Goal: Task Accomplishment & Management: Use online tool/utility

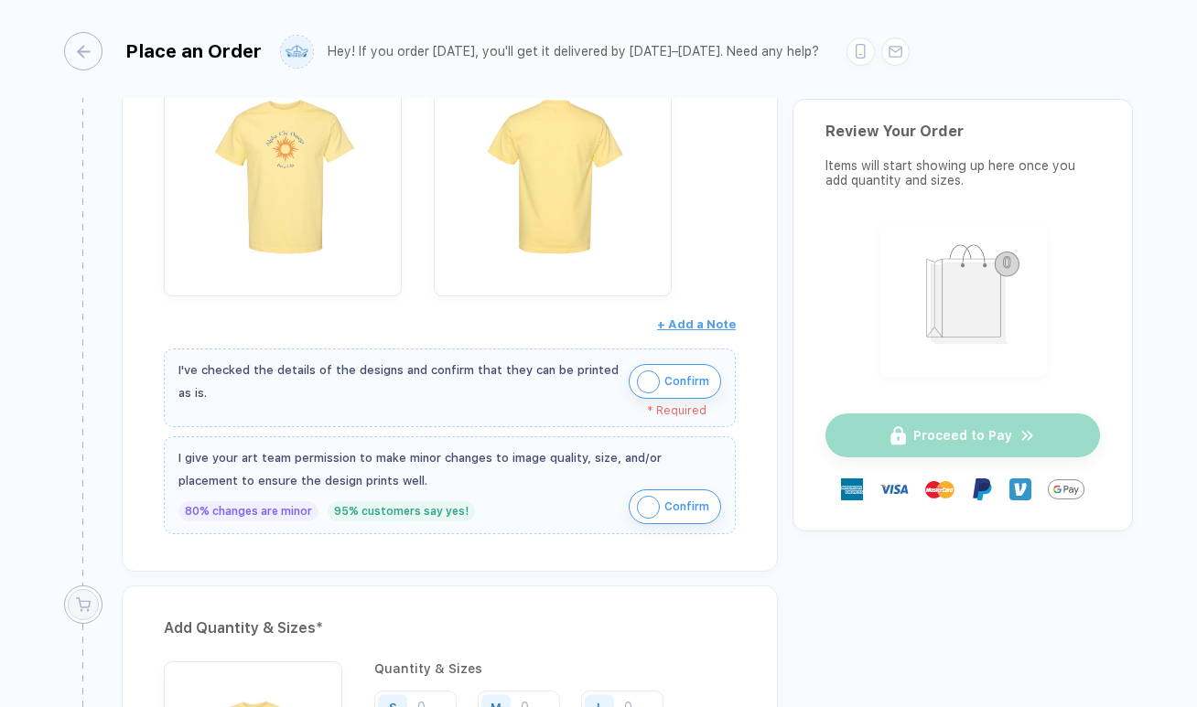
scroll to position [449, 0]
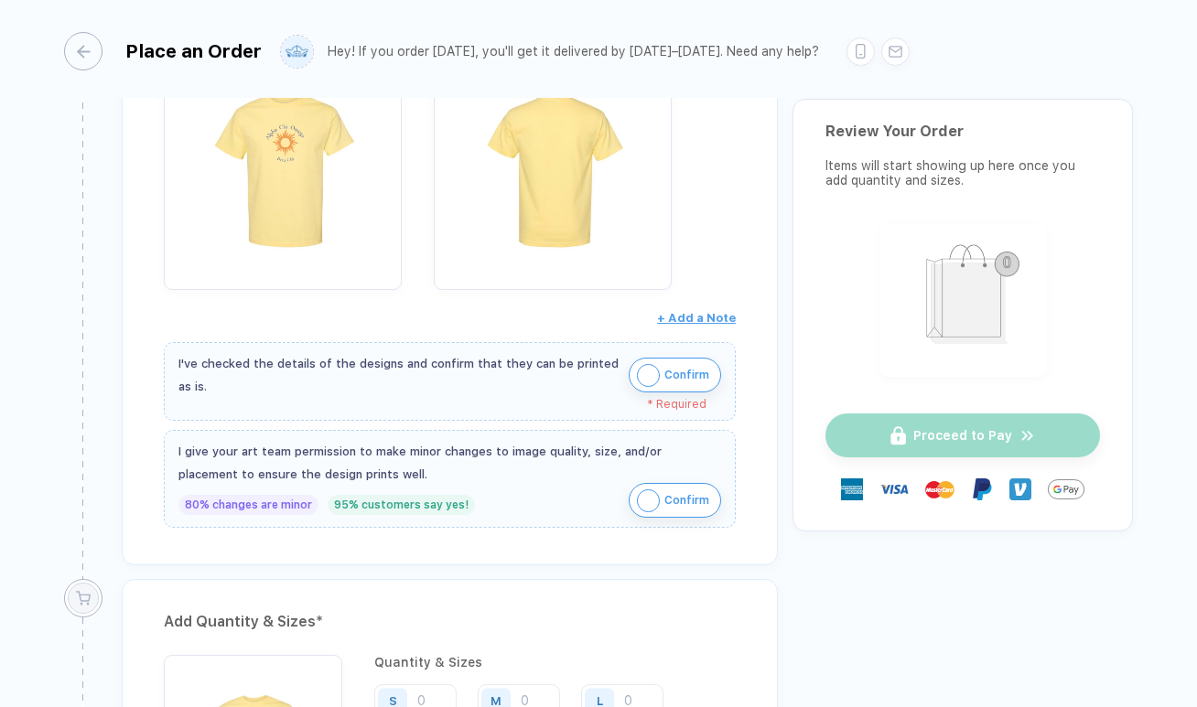
click at [648, 380] on img "button" at bounding box center [648, 375] width 23 height 23
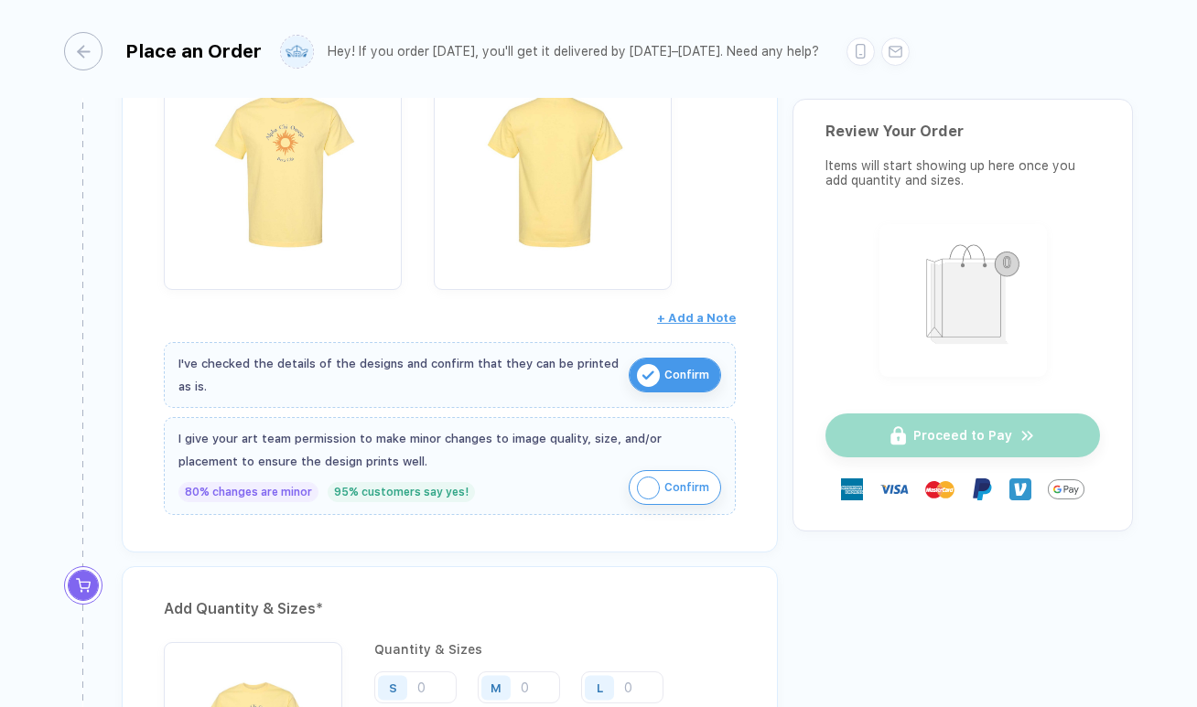
click at [646, 496] on img "button" at bounding box center [648, 488] width 23 height 23
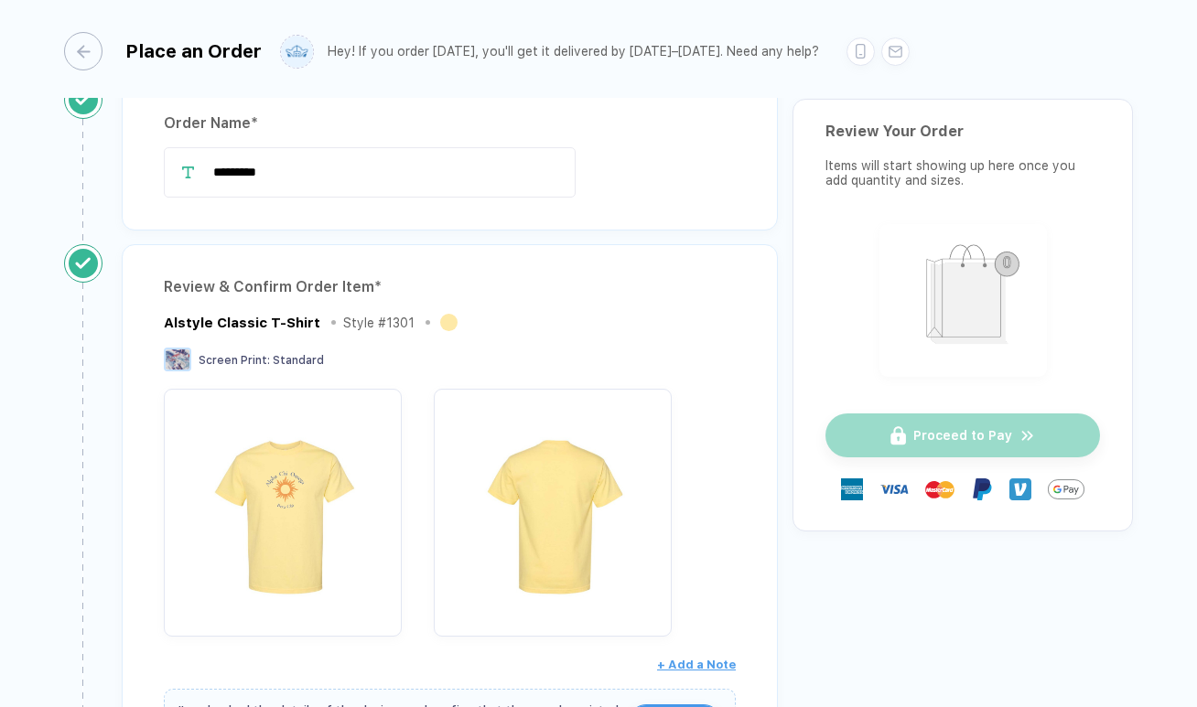
scroll to position [0, 0]
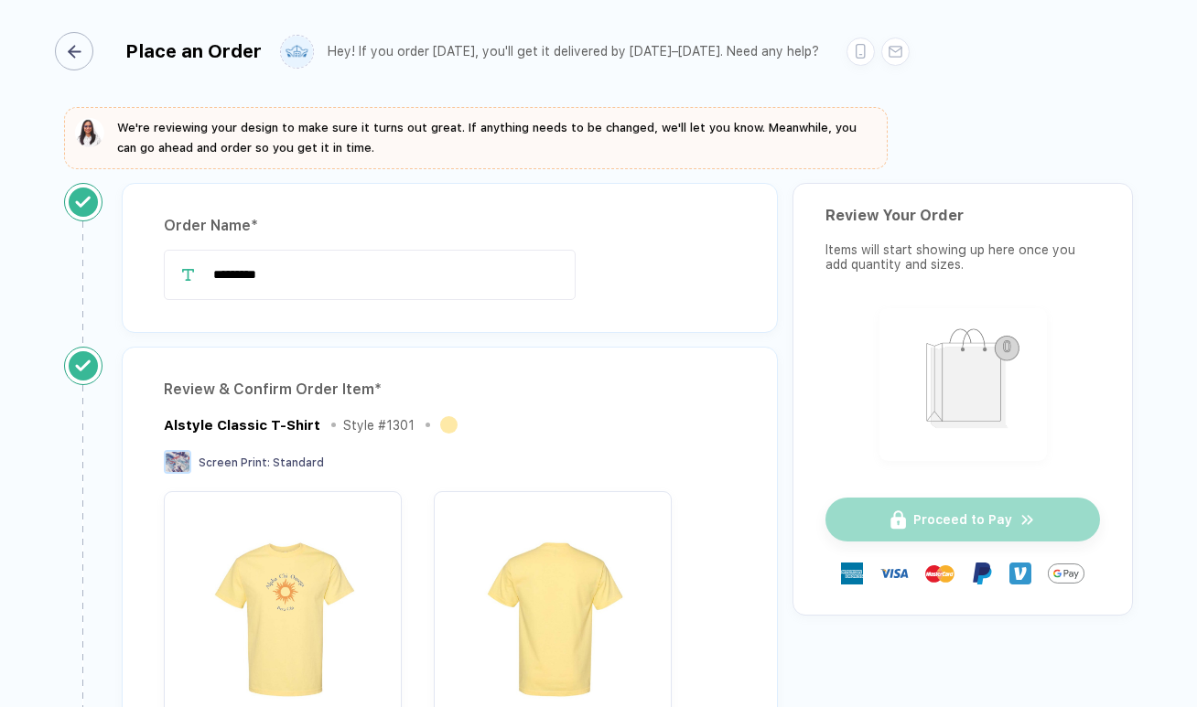
click at [81, 45] on icon "button" at bounding box center [75, 52] width 14 height 14
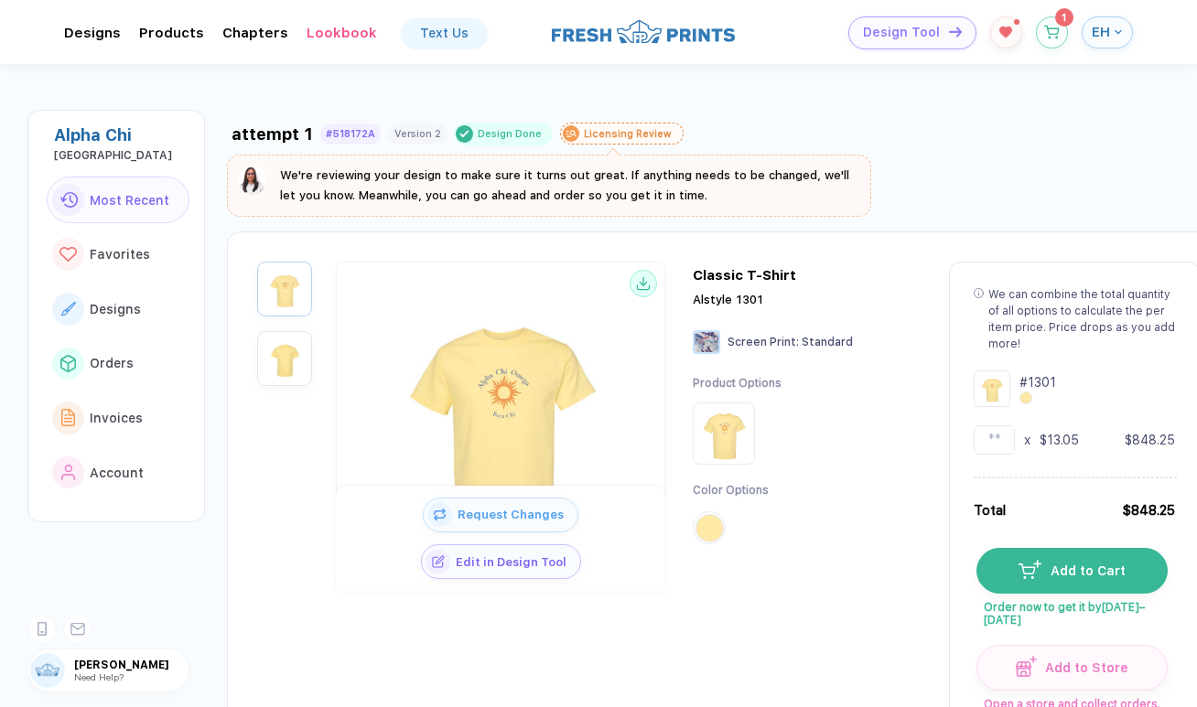
click at [248, 189] on img "button" at bounding box center [252, 180] width 29 height 29
